Goal: Task Accomplishment & Management: Manage account settings

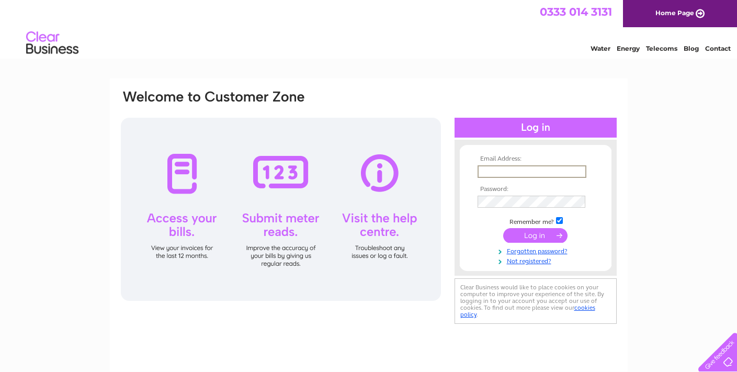
click at [578, 172] on input "text" at bounding box center [532, 171] width 109 height 13
type input "longridgebar69@gmail.com"
click at [542, 231] on input "submit" at bounding box center [536, 235] width 64 height 15
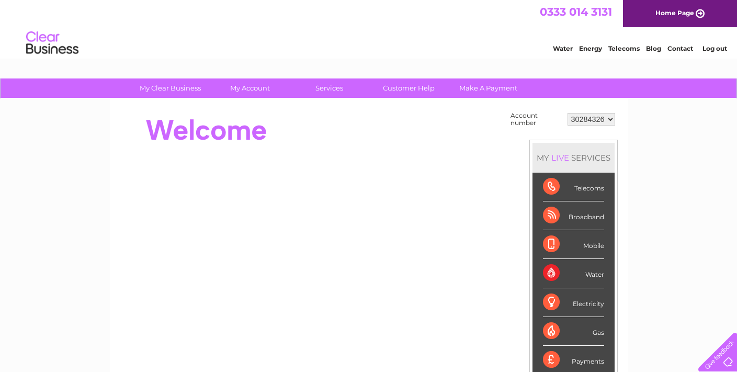
click at [586, 304] on div "Electricity" at bounding box center [573, 302] width 61 height 29
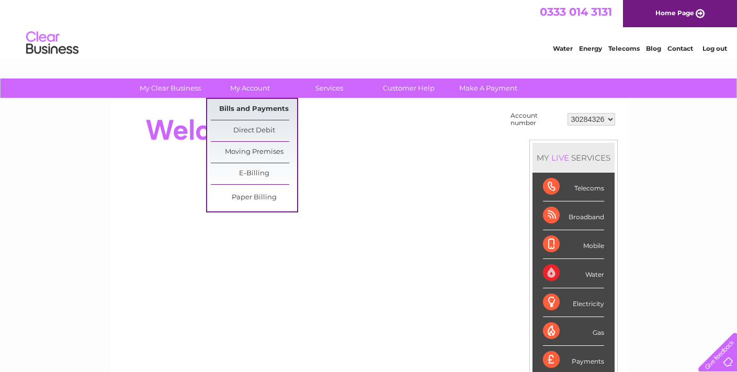
click at [264, 114] on link "Bills and Payments" at bounding box center [254, 109] width 86 height 21
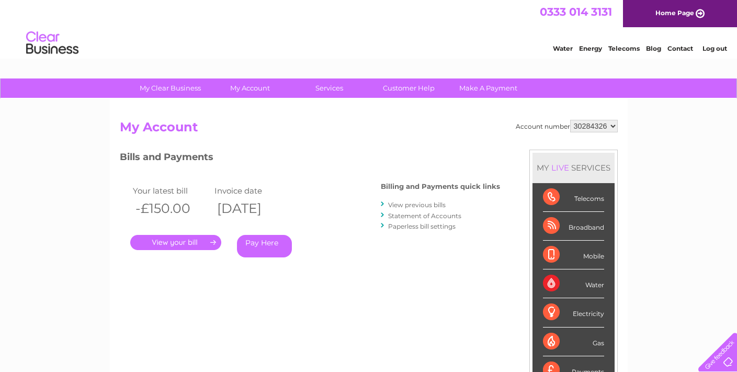
click at [419, 204] on link "View previous bills" at bounding box center [417, 205] width 58 height 8
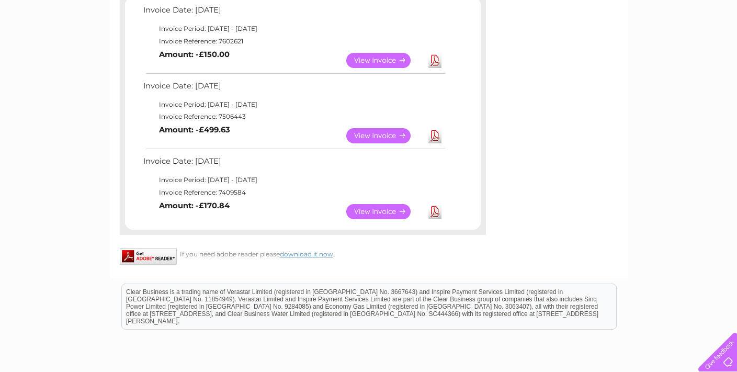
scroll to position [242, 0]
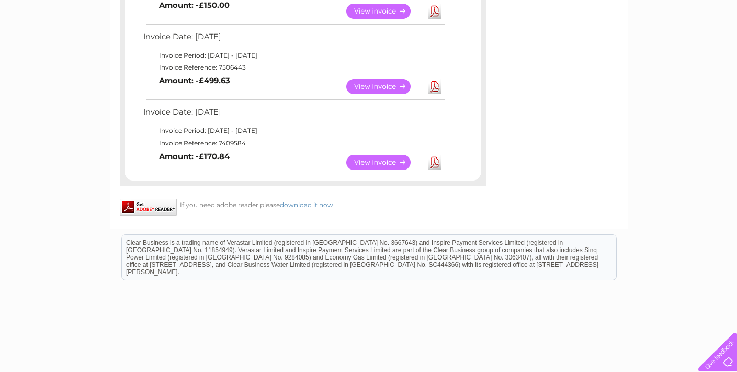
click at [383, 155] on link "View" at bounding box center [385, 162] width 77 height 15
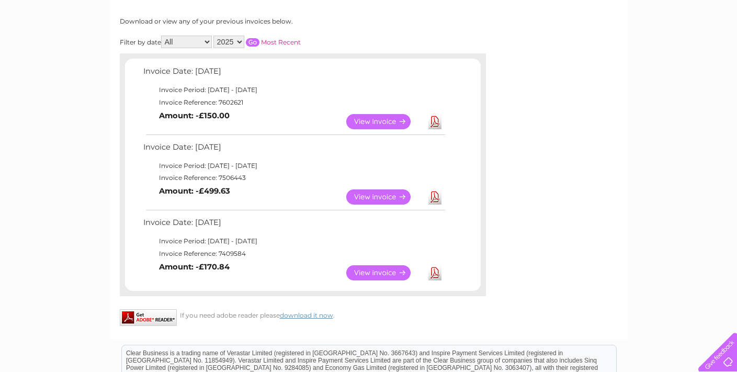
scroll to position [115, 0]
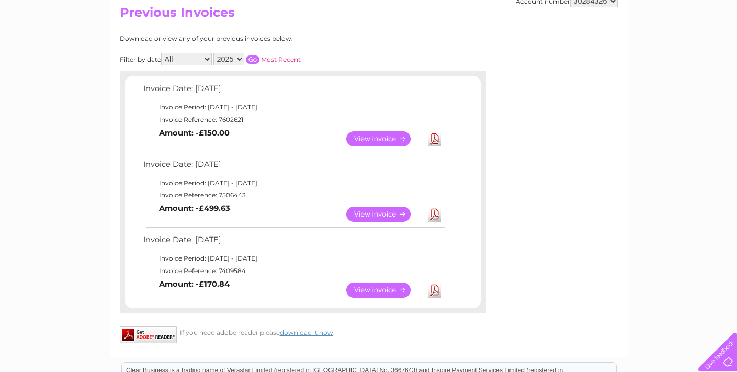
click at [433, 139] on link "Download" at bounding box center [435, 138] width 13 height 15
click at [439, 210] on link "Download" at bounding box center [435, 214] width 13 height 15
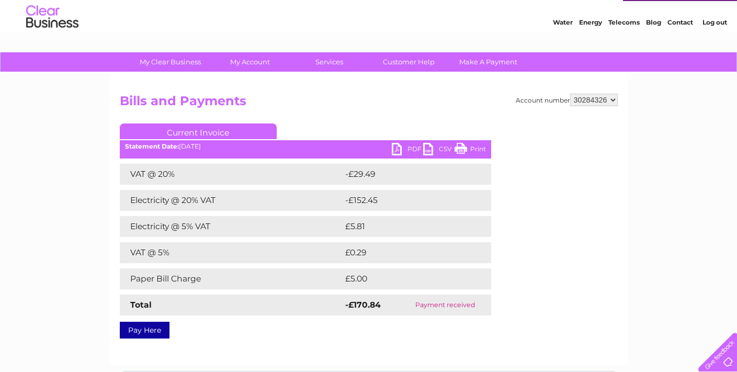
scroll to position [28, 0]
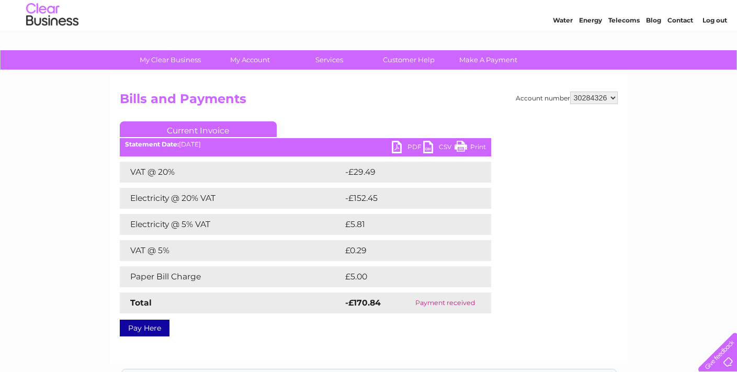
click at [397, 147] on link "PDF" at bounding box center [407, 148] width 31 height 15
